Goal: Information Seeking & Learning: Learn about a topic

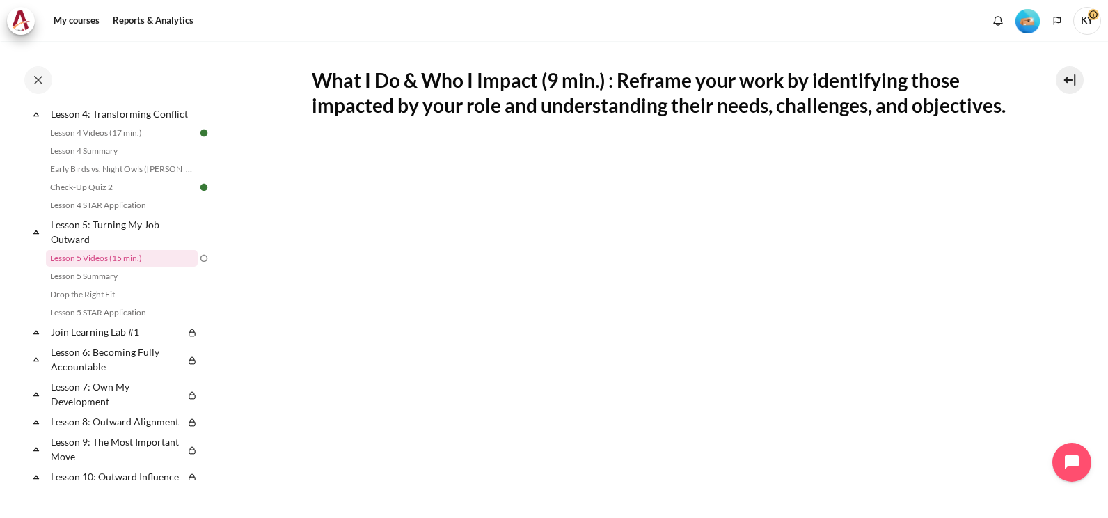
scroll to position [232, 0]
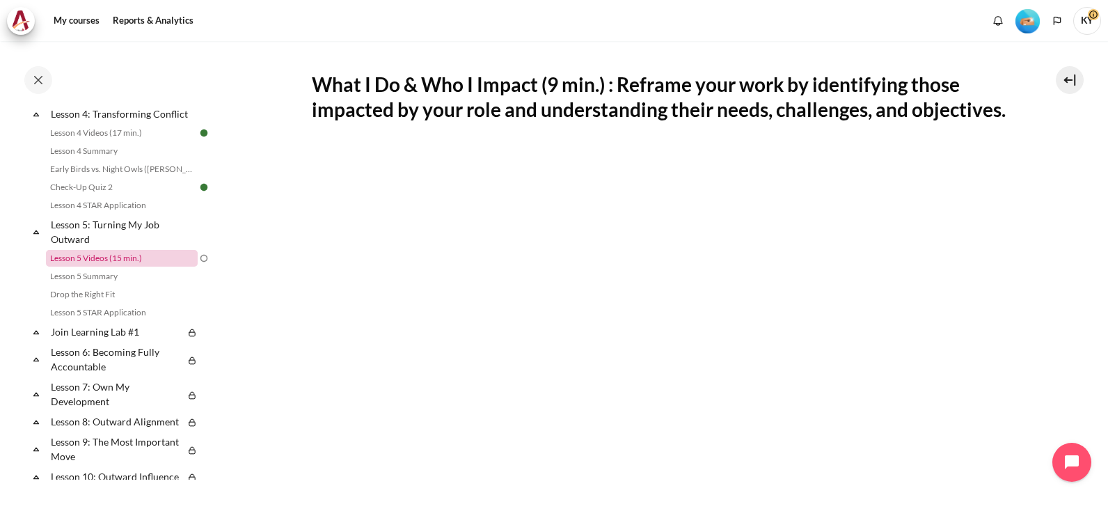
click at [145, 266] on link "Lesson 5 Videos (15 min.)" at bounding box center [122, 258] width 152 height 17
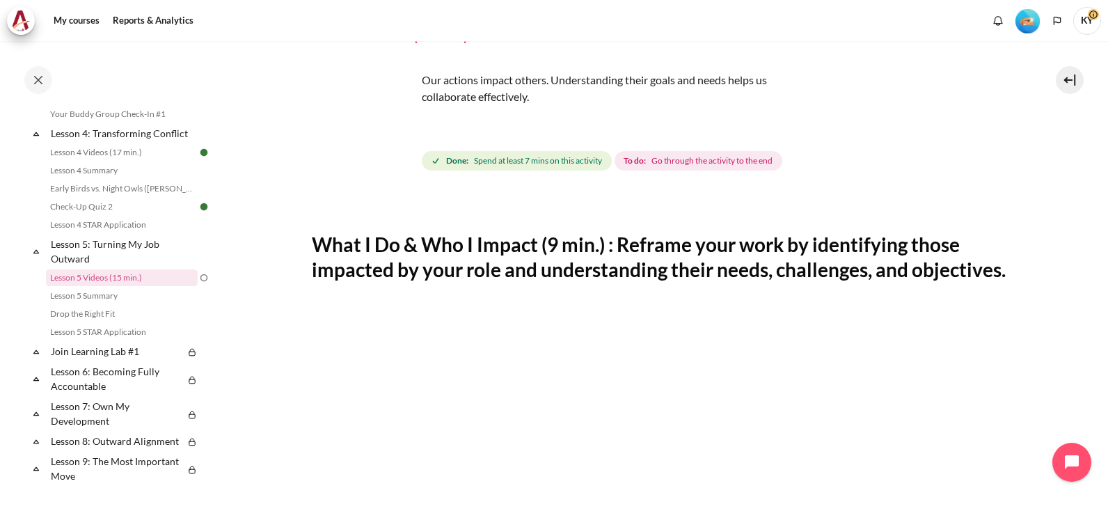
scroll to position [116, 0]
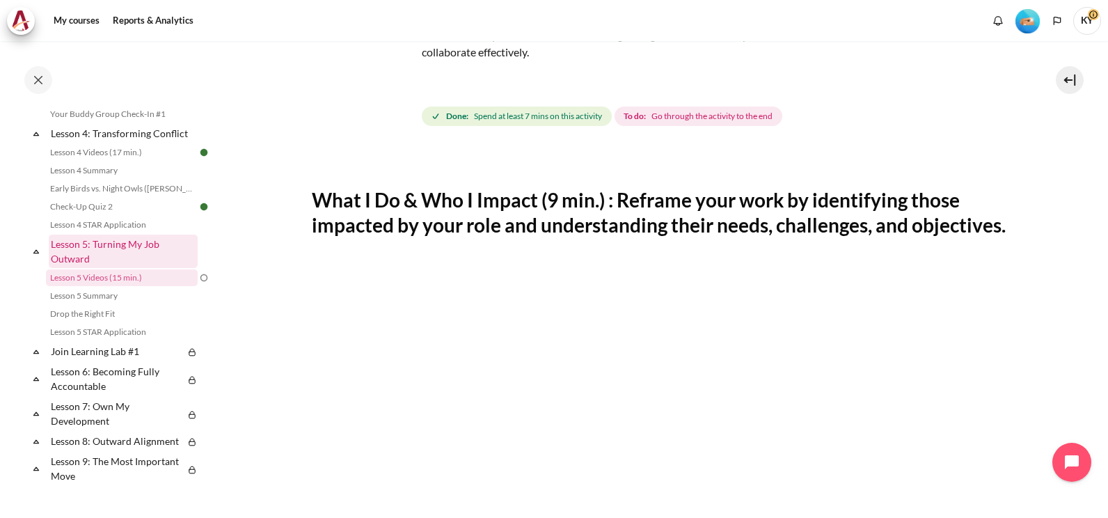
click at [118, 257] on link "Lesson 5: Turning My Job Outward" at bounding box center [123, 250] width 149 height 33
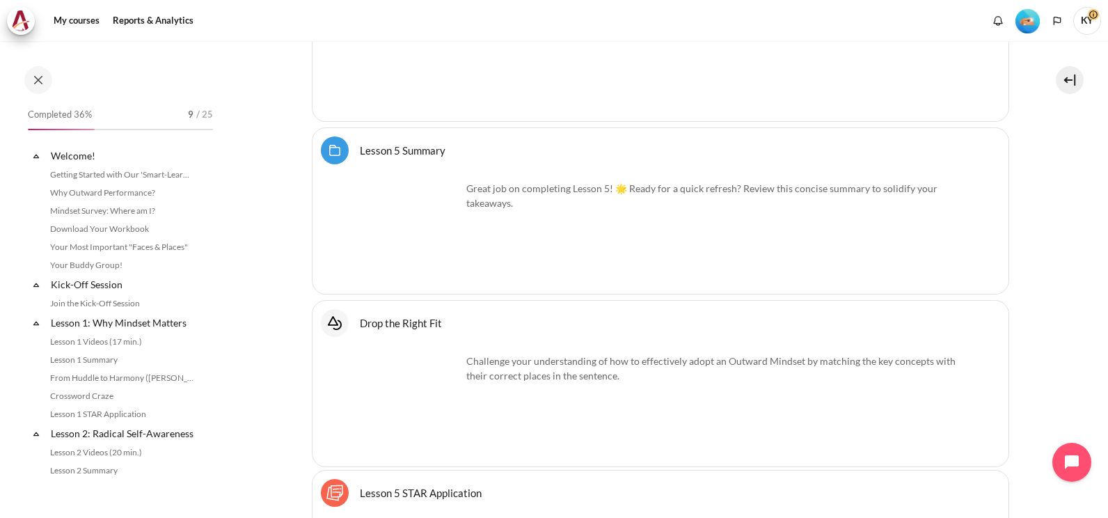
scroll to position [591, 0]
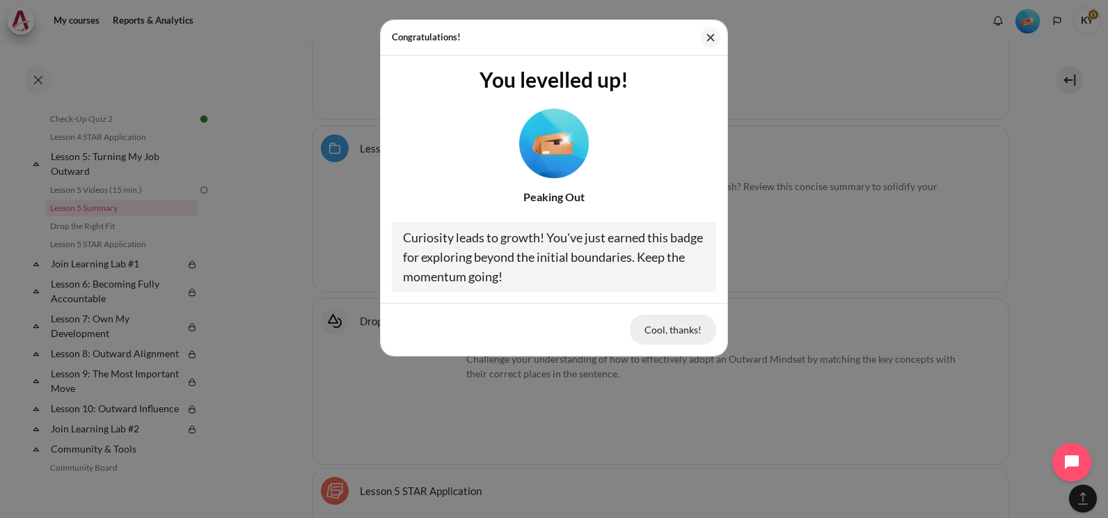
click at [683, 325] on button "Cool, thanks!" at bounding box center [673, 328] width 86 height 29
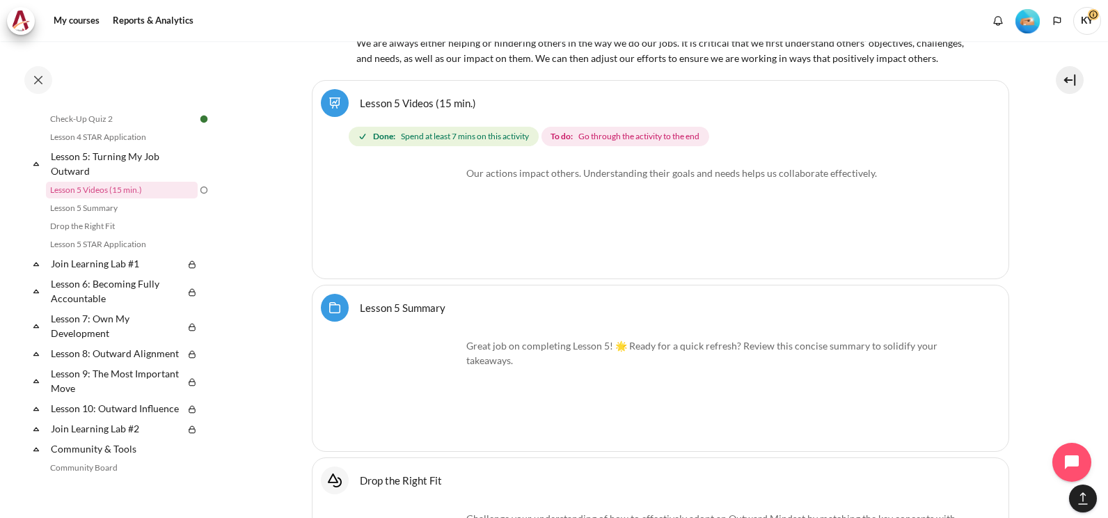
scroll to position [7431, 0]
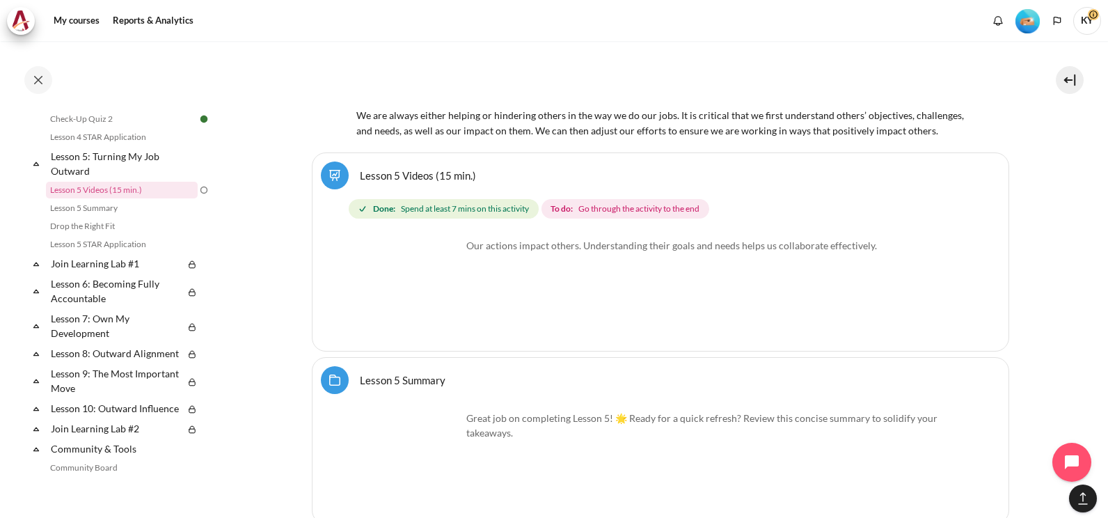
click at [475, 291] on div "Our actions impact others. Understanding their goals and needs helps us collabo…" at bounding box center [660, 287] width 607 height 110
click at [453, 266] on img "Content" at bounding box center [409, 290] width 104 height 104
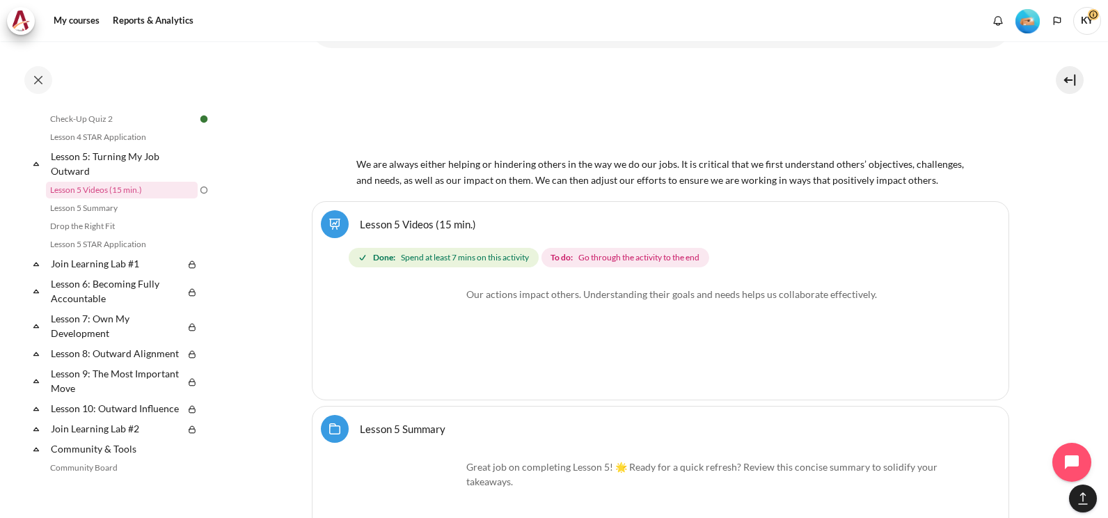
click at [440, 326] on img "Content" at bounding box center [409, 339] width 104 height 104
click at [518, 287] on p "Our actions impact others. Understanding their goals and needs helps us collabo…" at bounding box center [660, 294] width 607 height 15
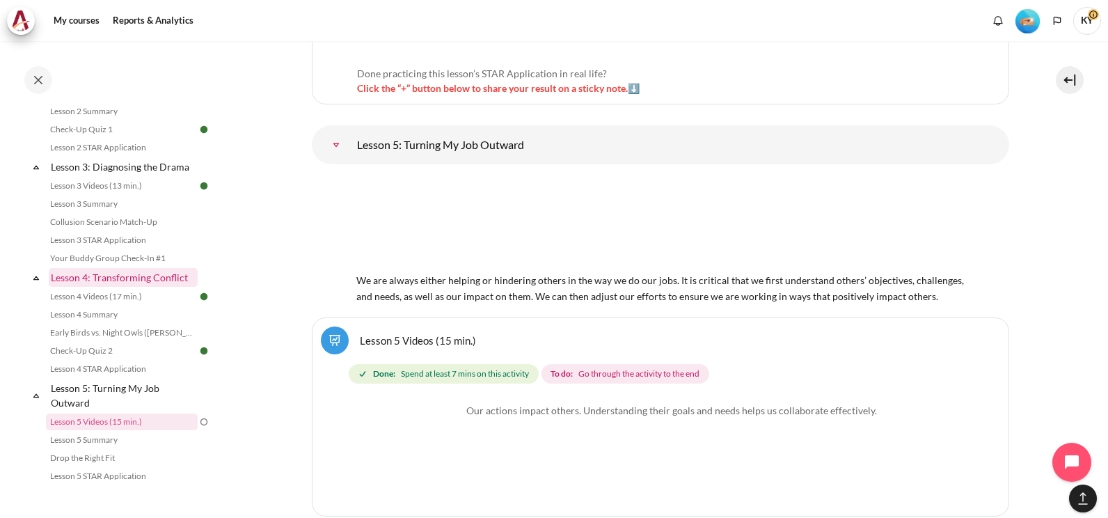
scroll to position [475, 0]
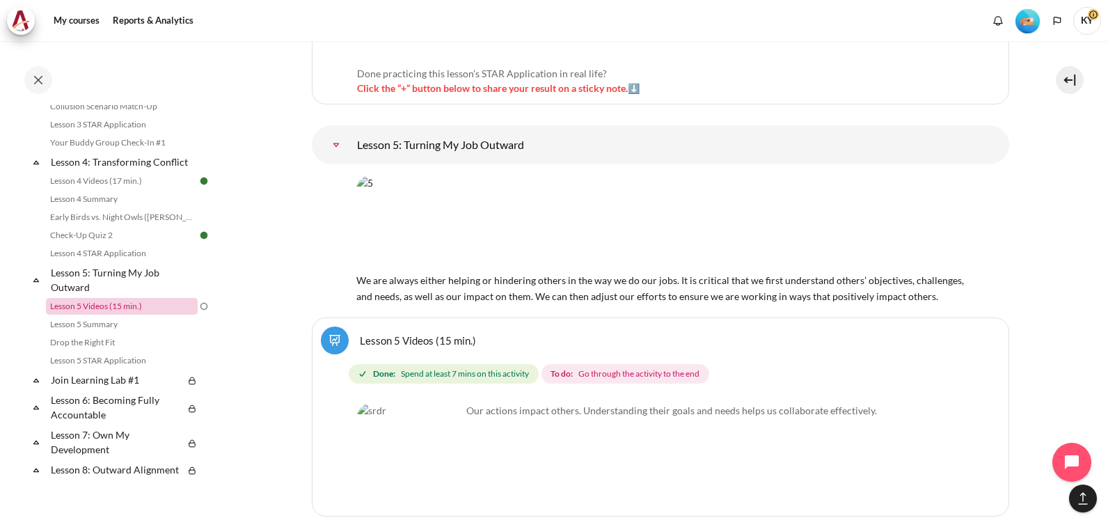
click at [105, 314] on link "Lesson 5 Videos (15 min.)" at bounding box center [122, 306] width 152 height 17
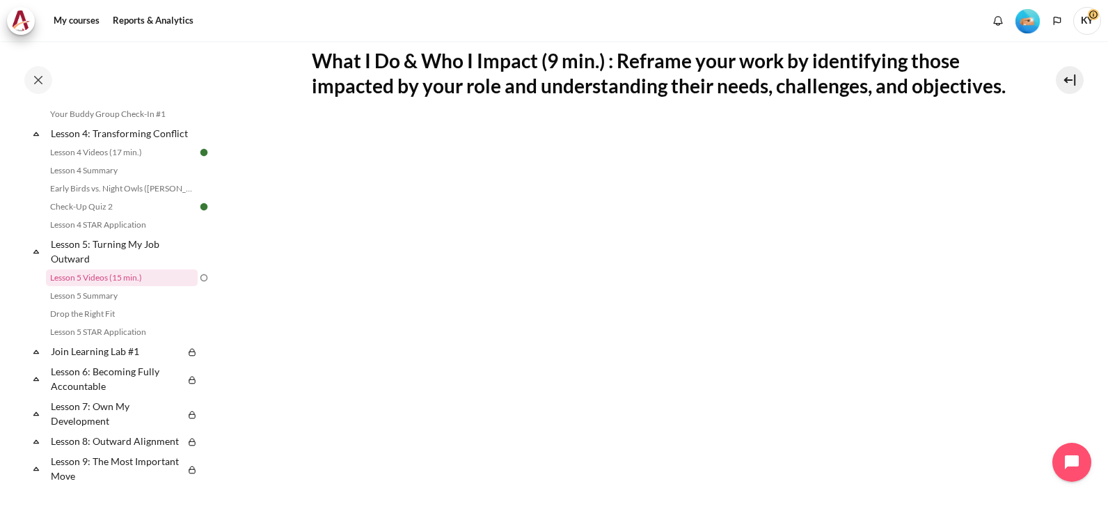
scroll to position [232, 0]
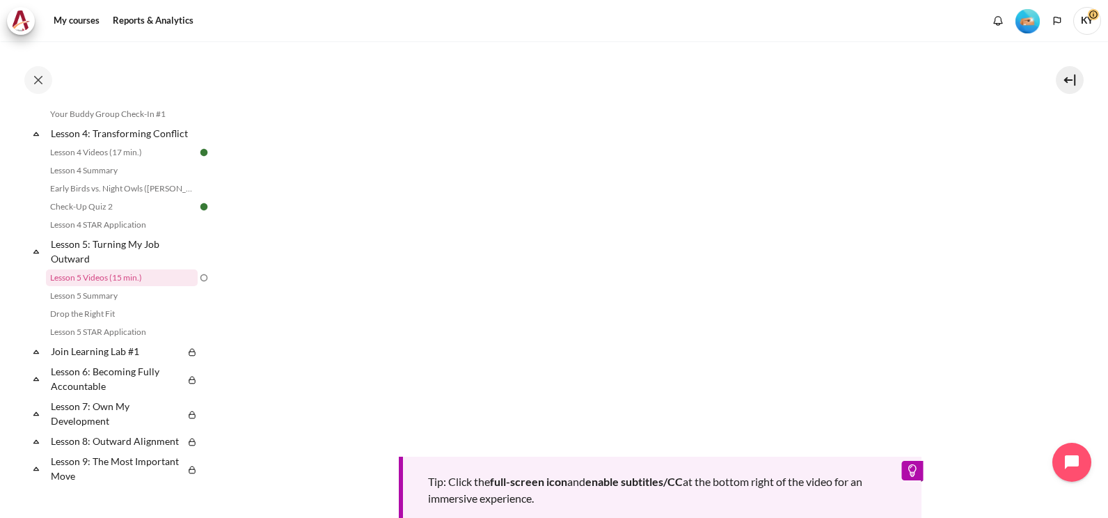
scroll to position [116, 0]
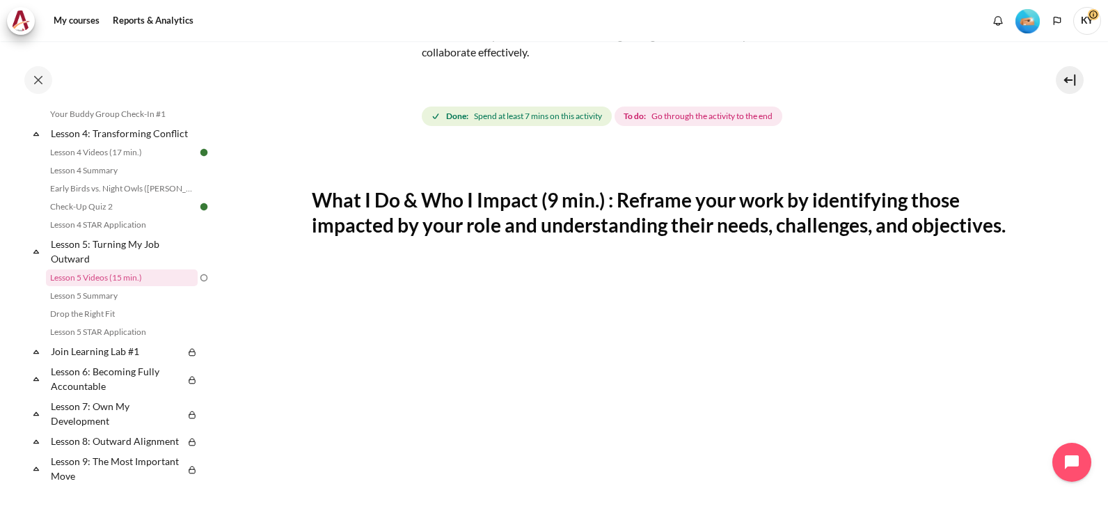
click at [1079, 25] on span "KY" at bounding box center [1087, 21] width 28 height 28
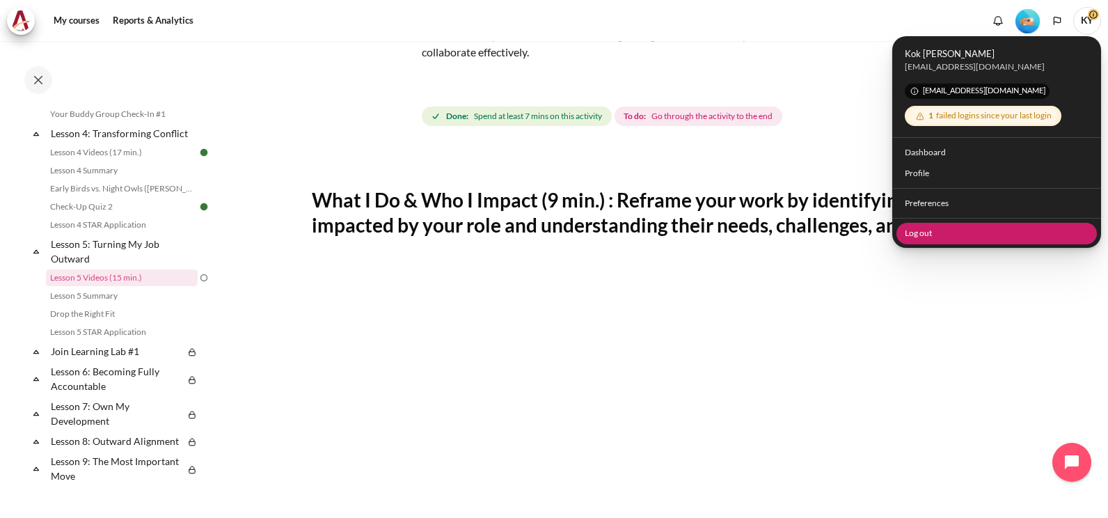
click at [920, 228] on link "Log out" at bounding box center [996, 233] width 201 height 22
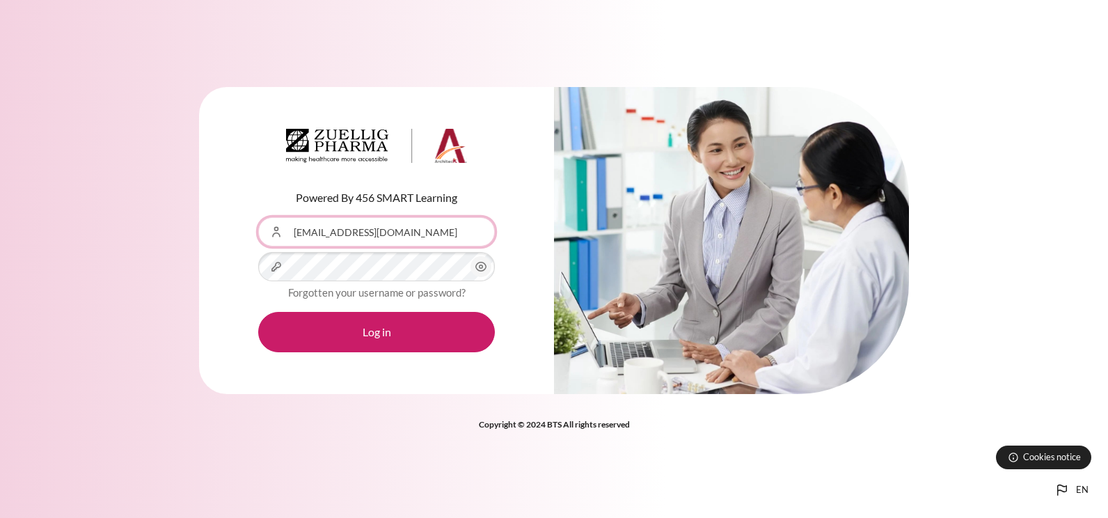
click at [410, 239] on input "[EMAIL_ADDRESS][DOMAIN_NAME]" at bounding box center [376, 231] width 237 height 29
drag, startPoint x: 249, startPoint y: 276, endPoint x: 256, endPoint y: 271, distance: 8.9
click at [249, 276] on div "Powered By 456 SMART Learning Username or Email Address khyee@zuelligpharma.com…" at bounding box center [376, 241] width 355 height 308
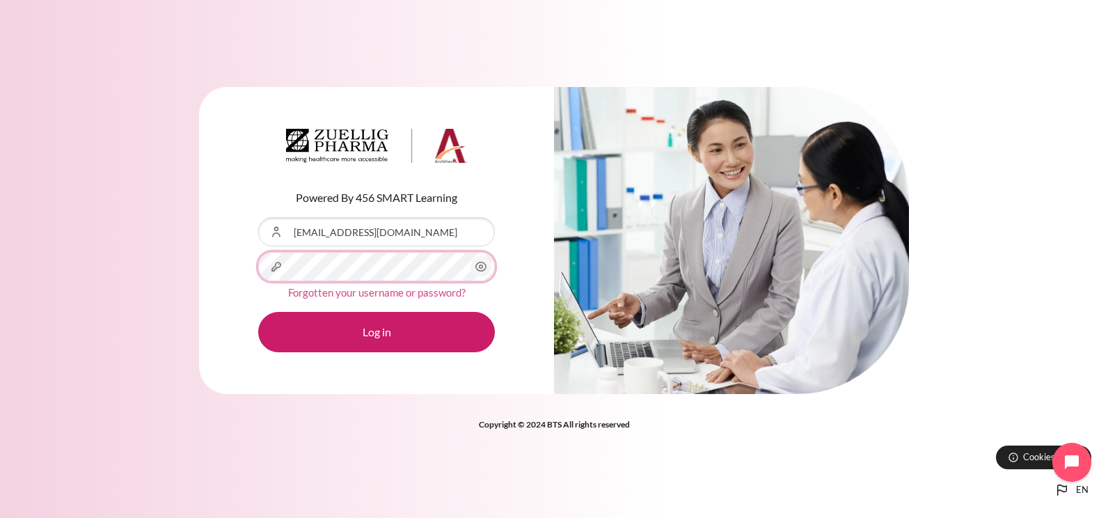
click at [258, 312] on button "Log in" at bounding box center [376, 332] width 237 height 40
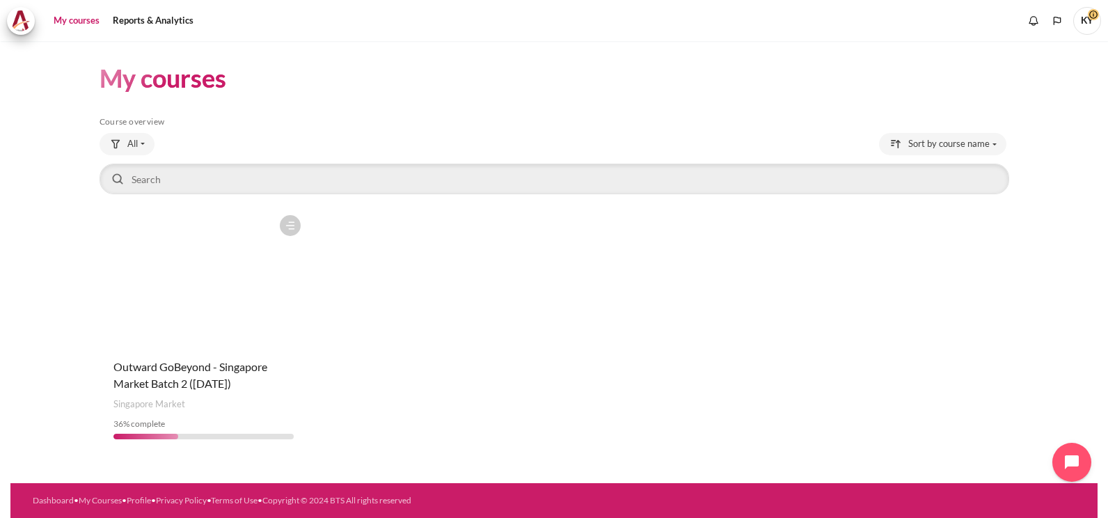
click at [270, 330] on figure "Content" at bounding box center [203, 277] width 209 height 139
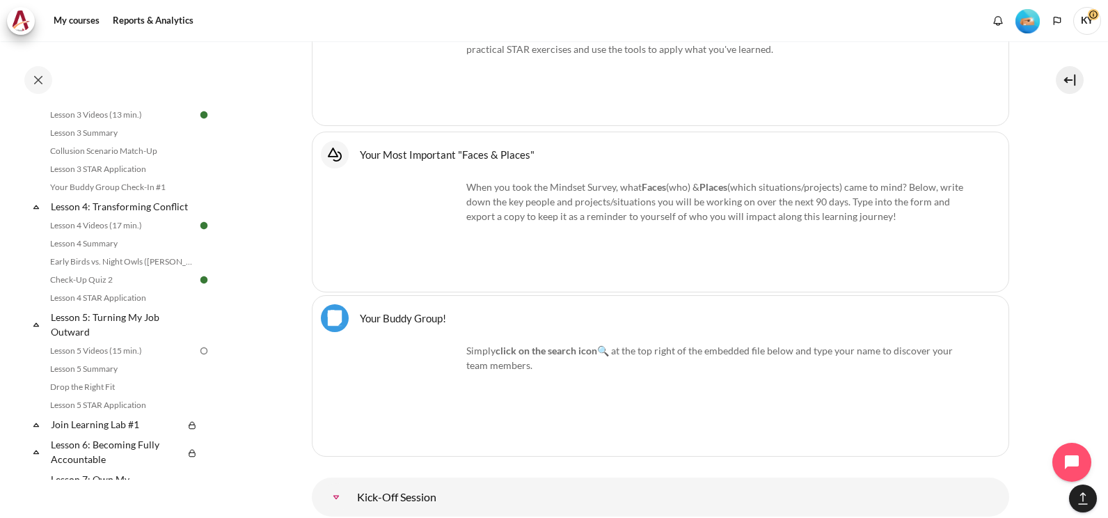
scroll to position [464, 0]
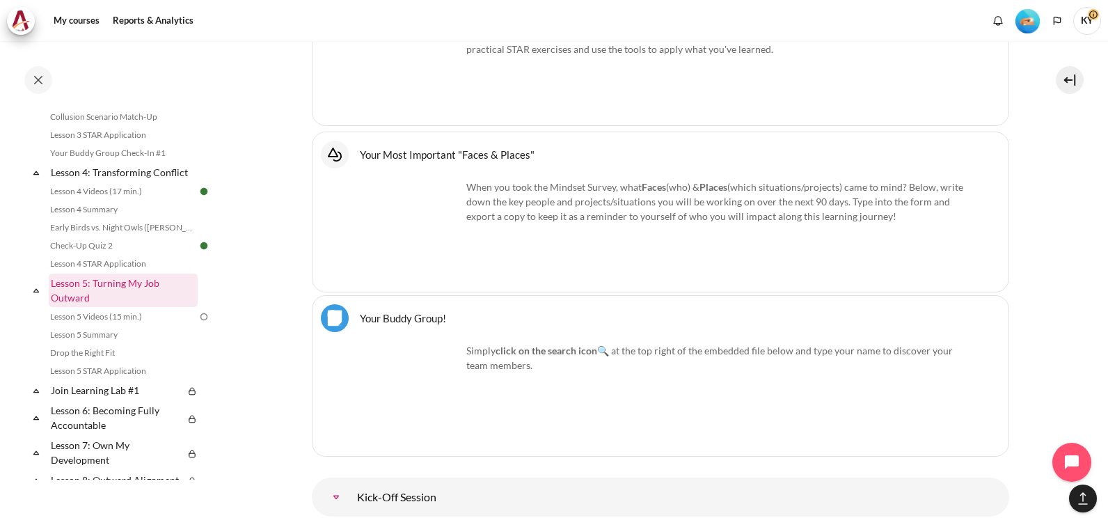
click at [85, 303] on link "Lesson 5: Turning My Job Outward" at bounding box center [123, 289] width 149 height 33
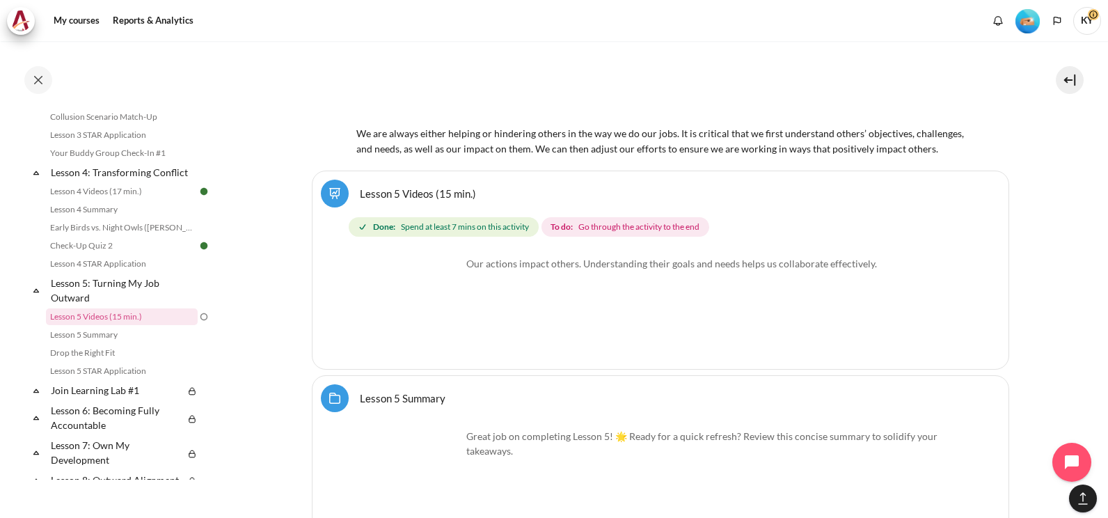
scroll to position [7546, 0]
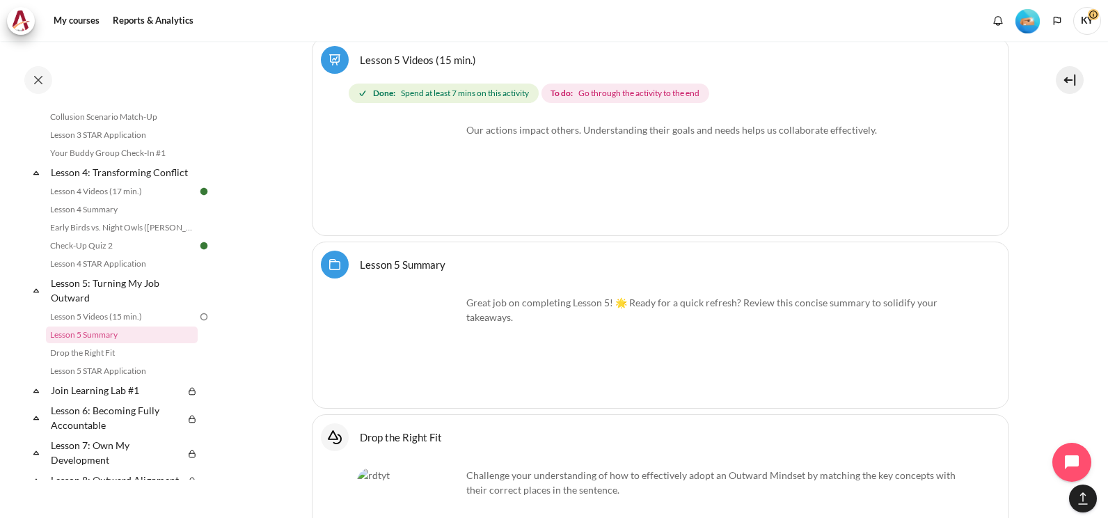
click at [448, 206] on img "Content" at bounding box center [409, 174] width 104 height 104
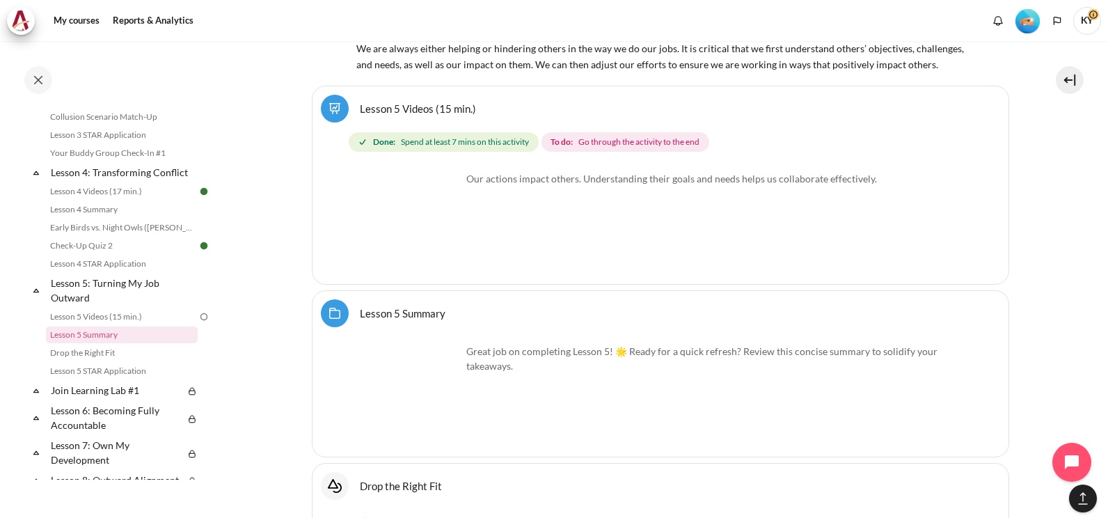
click at [448, 206] on img "Content" at bounding box center [409, 223] width 104 height 104
click at [502, 132] on span "Done: Spend at least 7 mins on this activity" at bounding box center [444, 141] width 190 height 19
drag, startPoint x: 502, startPoint y: 105, endPoint x: 582, endPoint y: 102, distance: 80.8
click at [582, 136] on span "Go through the activity to the end" at bounding box center [638, 142] width 121 height 13
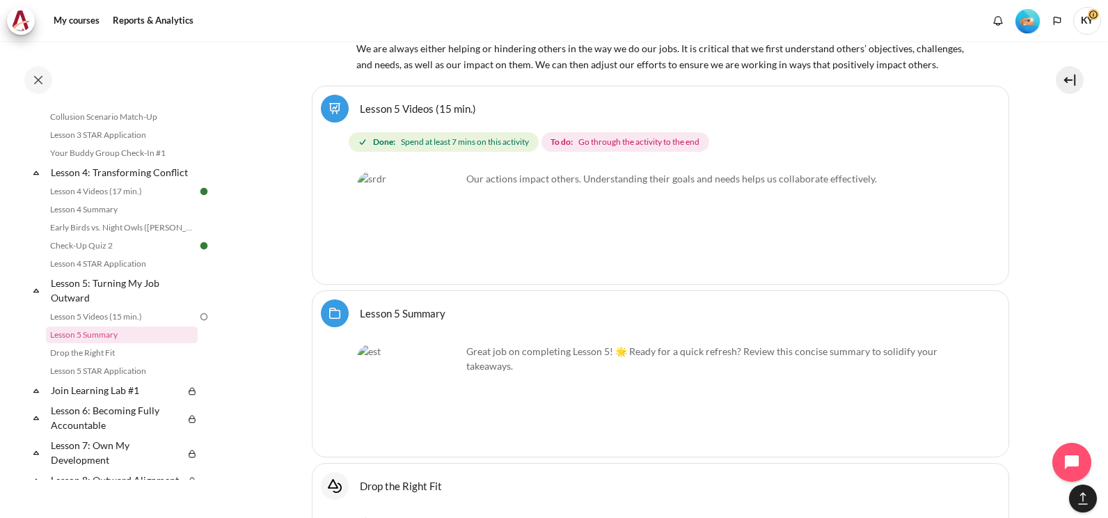
click at [561, 171] on div "Our actions impact others. Understanding their goals and needs helps us collabo…" at bounding box center [660, 188] width 607 height 35
click at [564, 171] on p "Our actions impact others. Understanding their goals and needs helps us collabo…" at bounding box center [660, 178] width 607 height 15
click at [441, 102] on link "Lesson 5 Videos (15 min.)" at bounding box center [418, 108] width 116 height 13
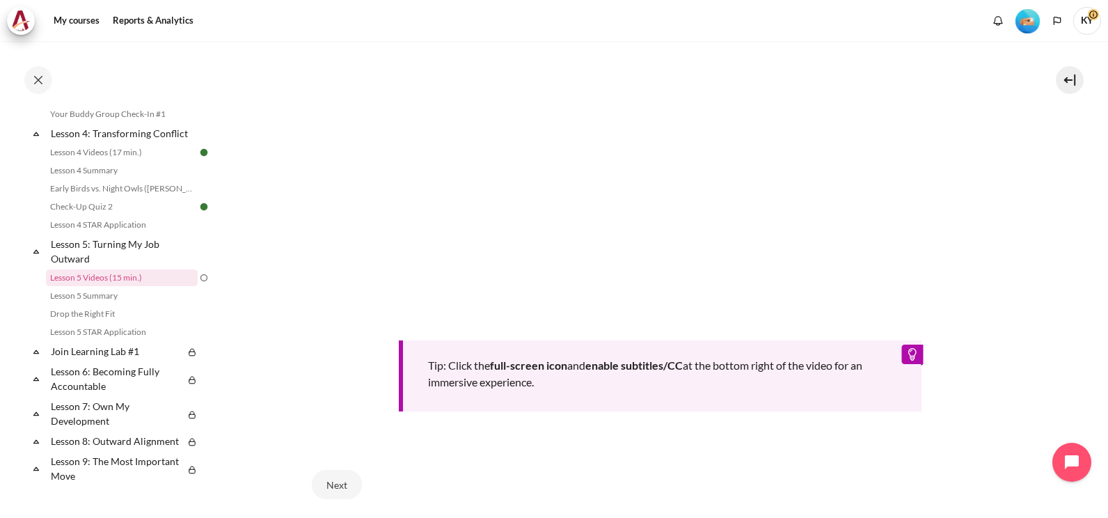
scroll to position [580, 0]
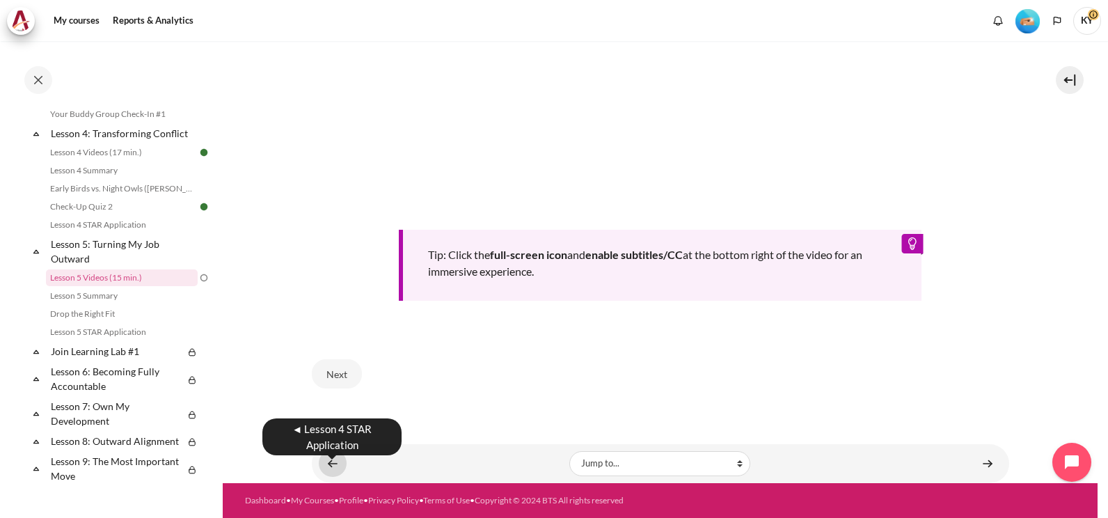
click at [331, 472] on link "Content" at bounding box center [333, 462] width 28 height 27
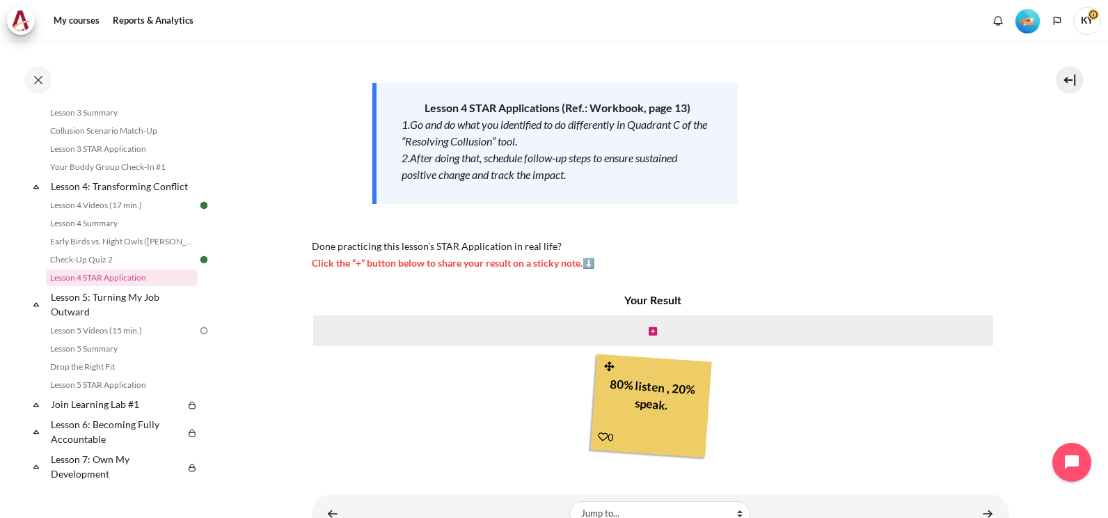
scroll to position [232, 0]
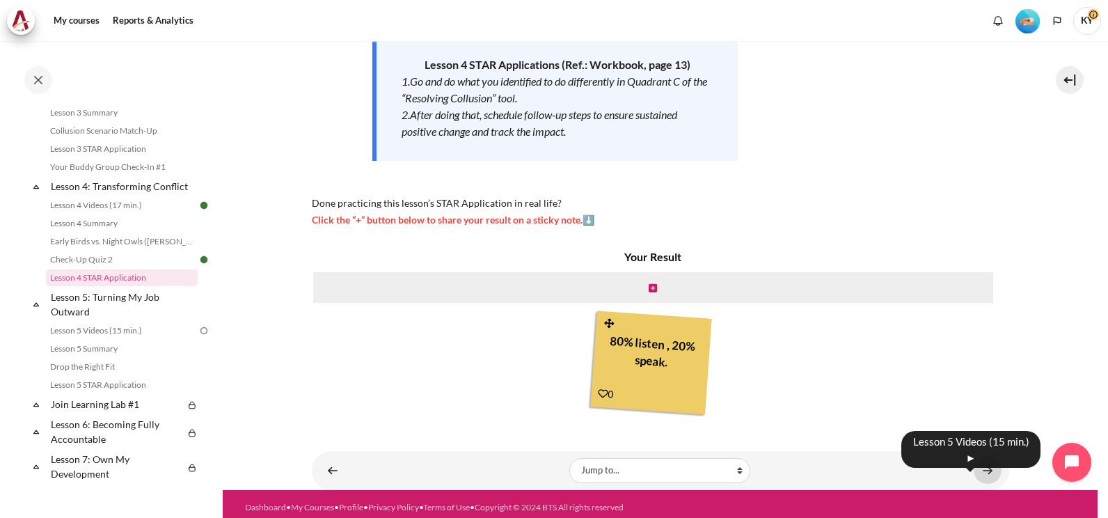
click at [981, 471] on link "Content" at bounding box center [987, 469] width 28 height 27
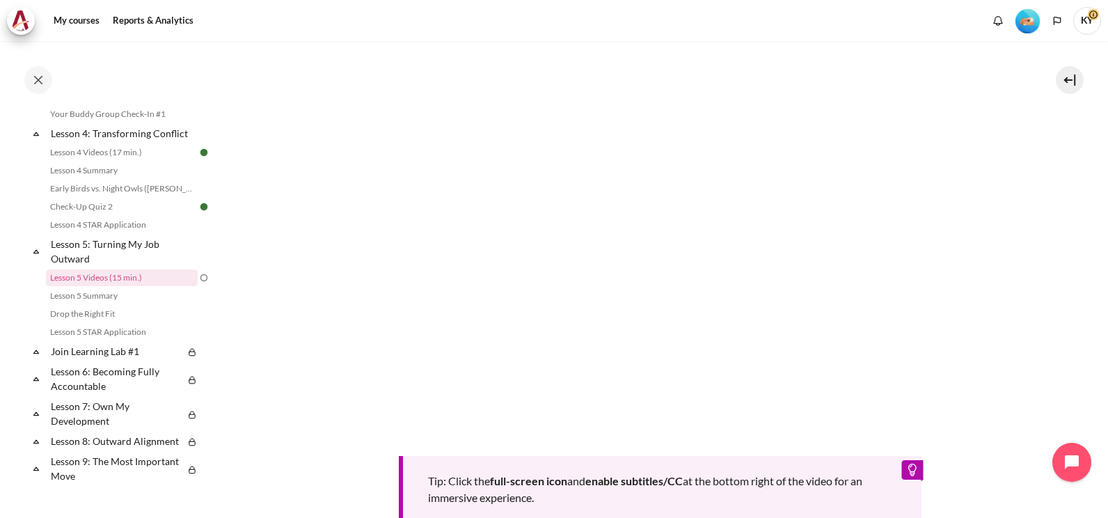
scroll to position [348, 0]
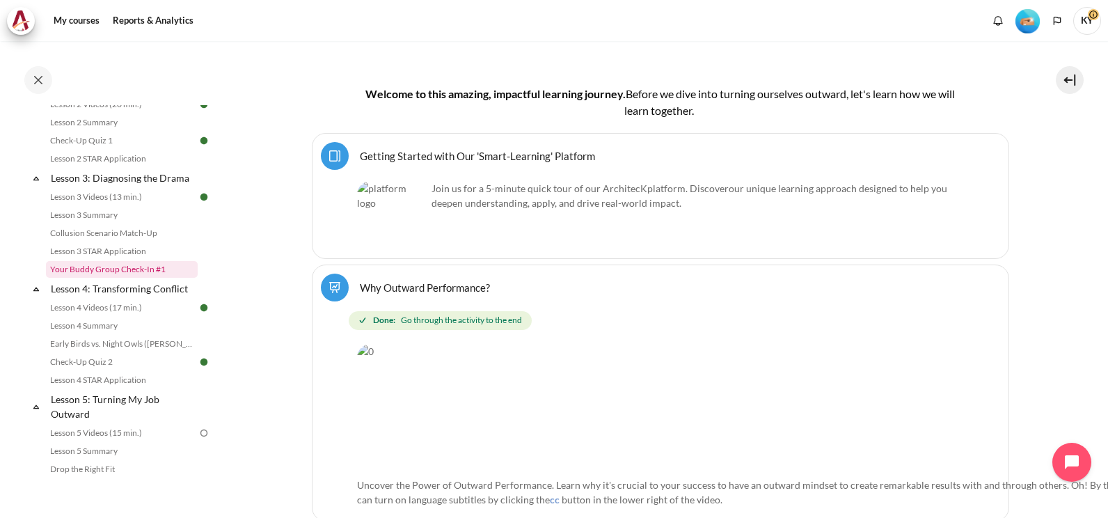
scroll to position [464, 0]
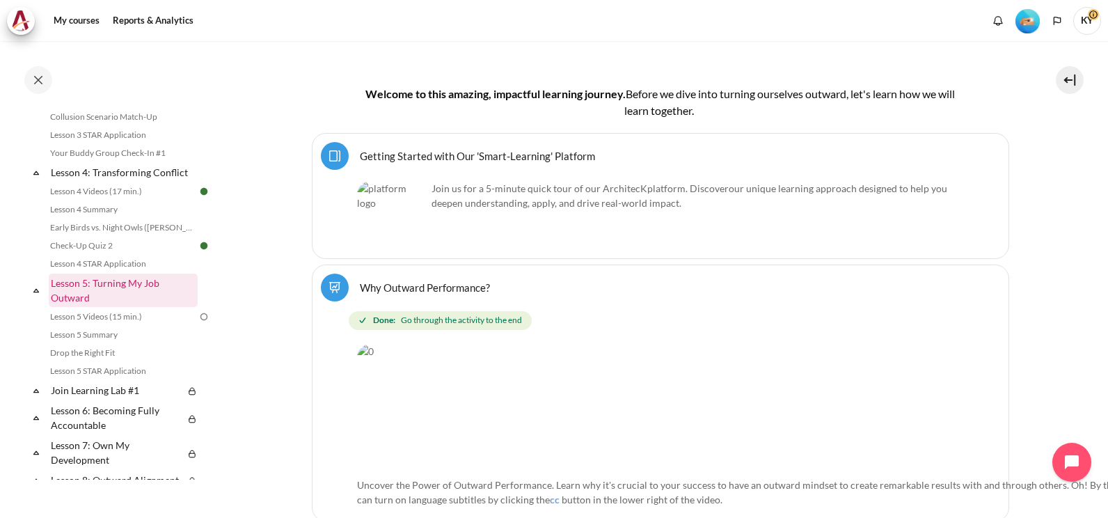
click at [111, 301] on link "Lesson 5: Turning My Job Outward" at bounding box center [123, 289] width 149 height 33
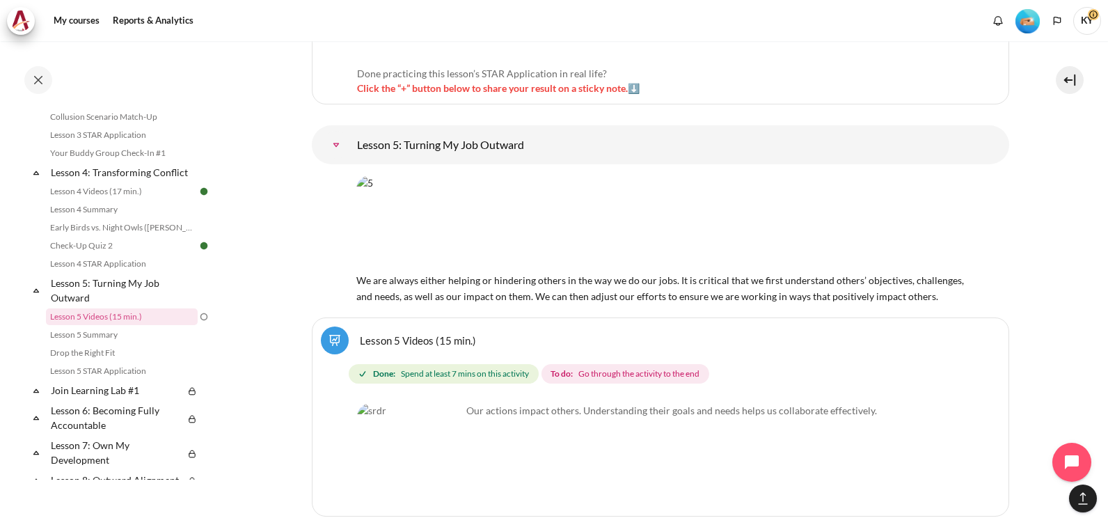
click at [360, 333] on link "Lesson 5 Videos (15 min.)" at bounding box center [418, 339] width 116 height 13
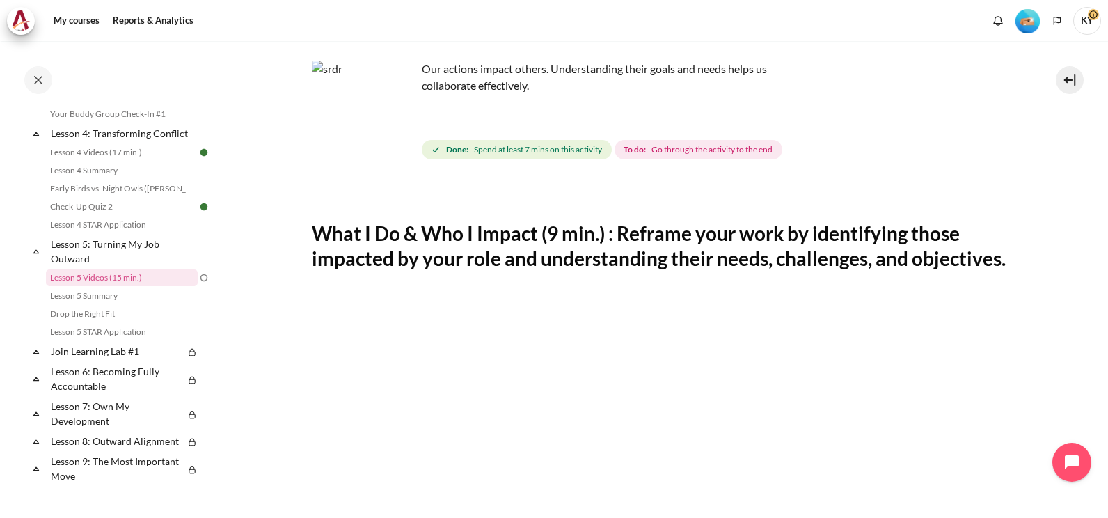
scroll to position [116, 0]
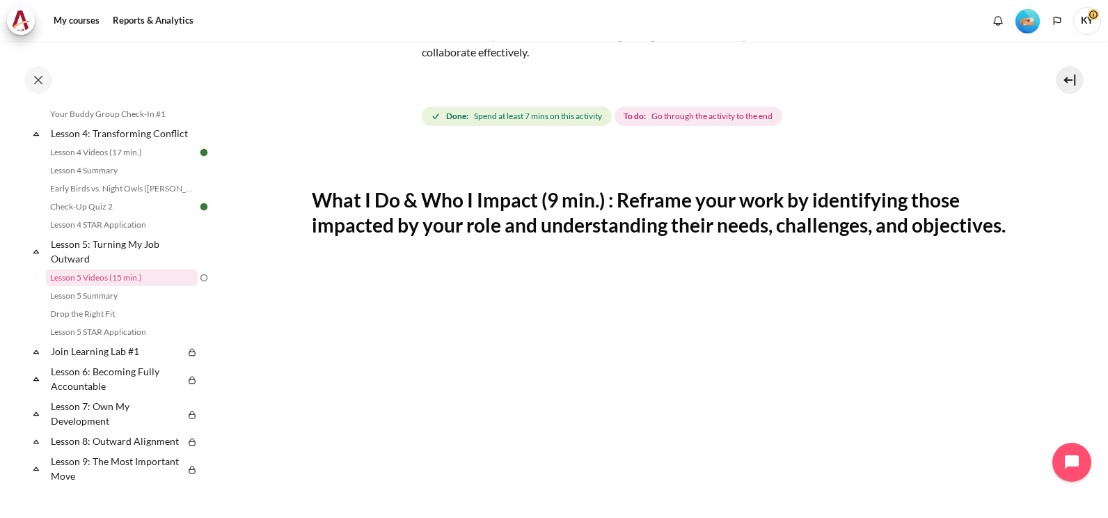
click at [399, 104] on img "Content" at bounding box center [364, 79] width 104 height 104
click at [486, 109] on span "Done: Spend at least 7 mins on this activity" at bounding box center [517, 115] width 190 height 19
click at [692, 114] on span "Go through the activity to the end" at bounding box center [711, 116] width 121 height 13
click at [686, 215] on h2 "What I Do & Who I Impact (9 min.) : Reframe your work by identifying those impa…" at bounding box center [660, 212] width 697 height 51
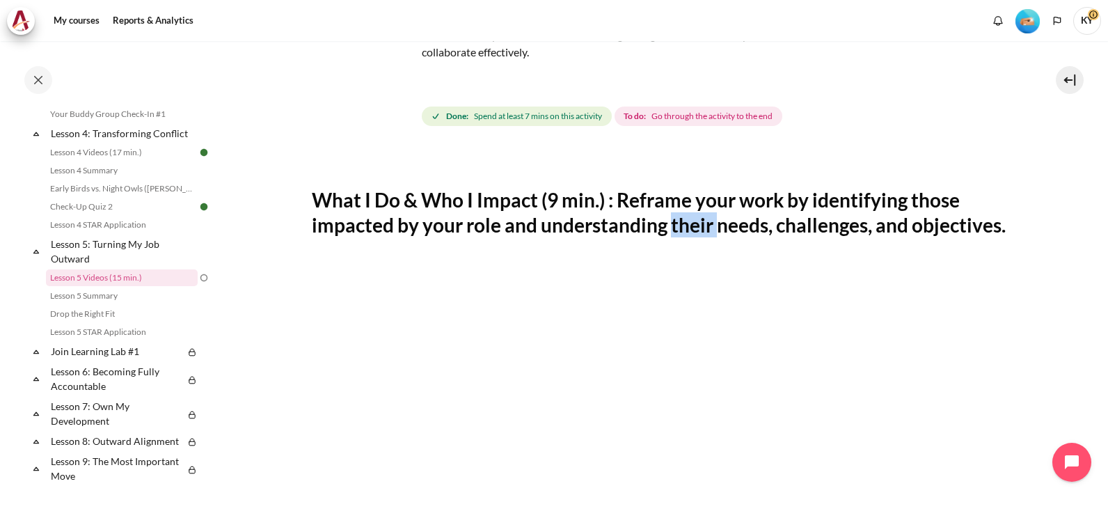
click at [686, 215] on h2 "What I Do & Who I Impact (9 min.) : Reframe your work by identifying those impa…" at bounding box center [660, 212] width 697 height 51
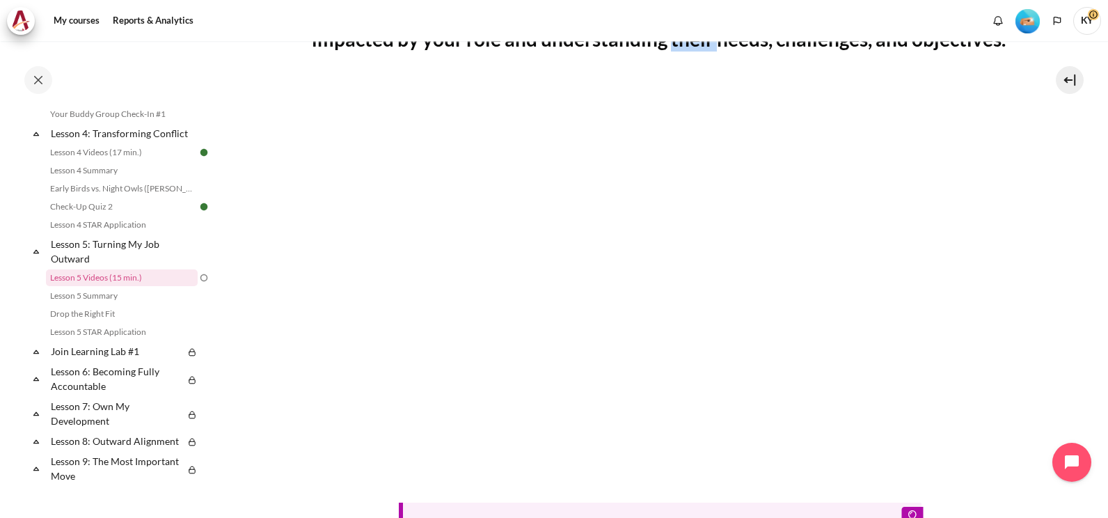
scroll to position [464, 0]
